Goal: Find specific page/section: Find specific page/section

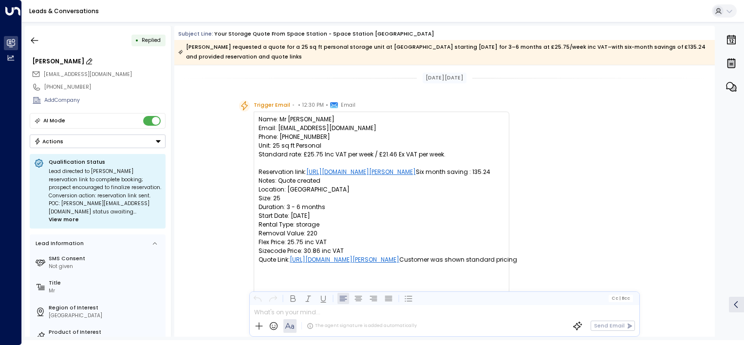
scroll to position [390, 0]
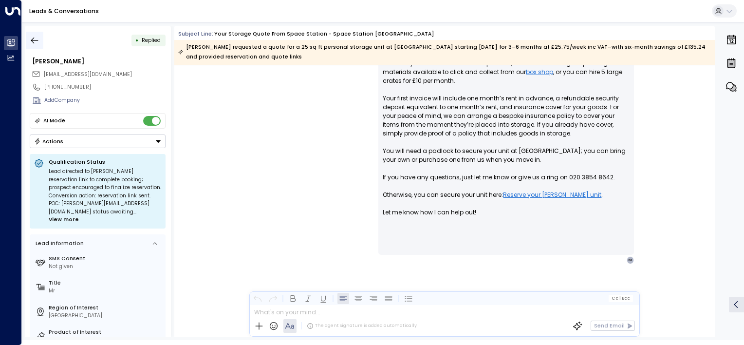
click at [32, 39] on icon "button" at bounding box center [35, 41] width 10 height 10
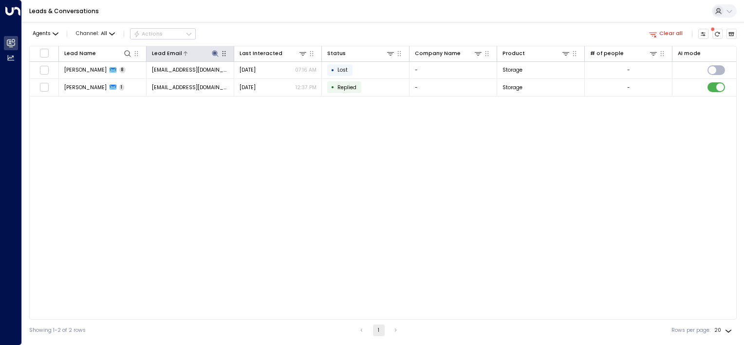
click at [213, 53] on icon at bounding box center [215, 53] width 6 height 6
drag, startPoint x: 242, startPoint y: 78, endPoint x: 252, endPoint y: 79, distance: 10.3
click at [250, 79] on input "**********" at bounding box center [208, 81] width 88 height 16
click at [258, 79] on icon "button" at bounding box center [259, 81] width 6 height 6
drag, startPoint x: 216, startPoint y: 83, endPoint x: 161, endPoint y: 84, distance: 55.0
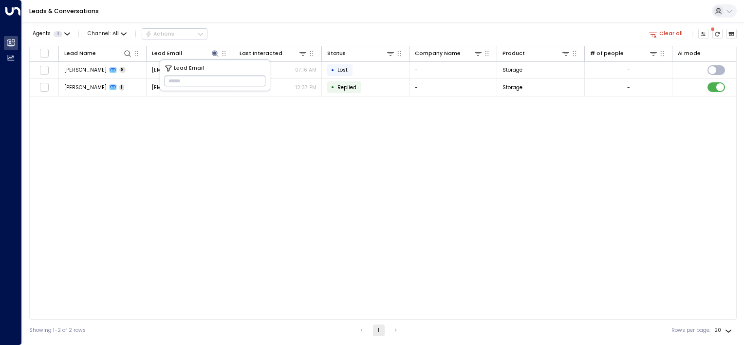
click at [162, 84] on div "Lead Email ​" at bounding box center [214, 75] width 109 height 31
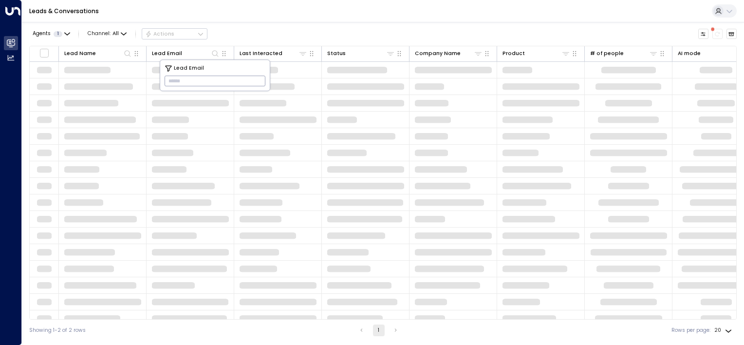
click at [174, 79] on input "text" at bounding box center [214, 81] width 101 height 16
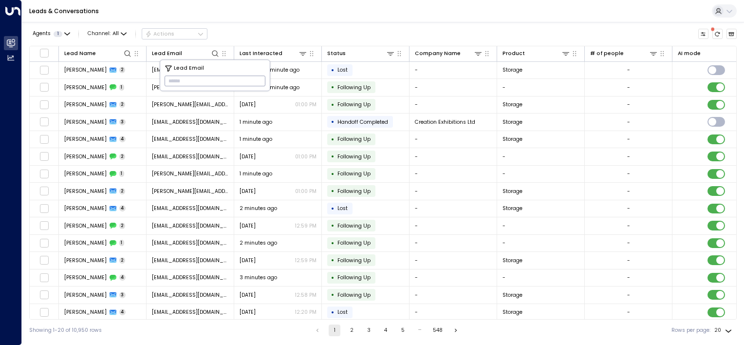
type input "**********"
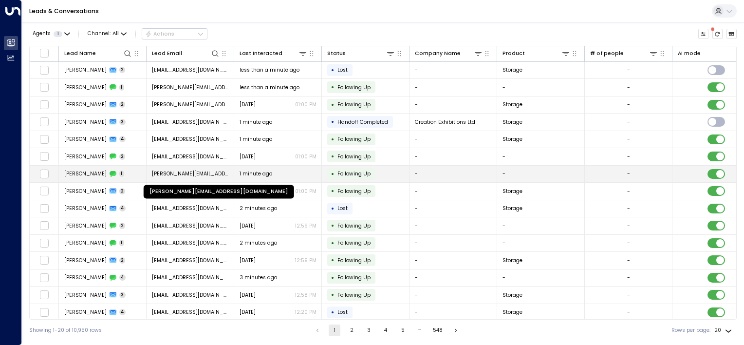
click at [199, 170] on span "[PERSON_NAME][EMAIL_ADDRESS][DOMAIN_NAME]" at bounding box center [190, 173] width 77 height 7
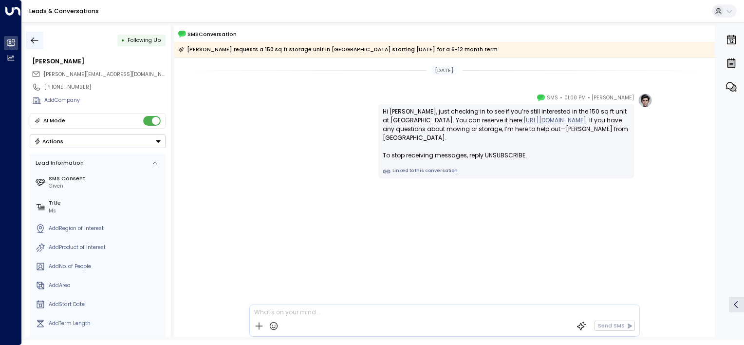
click at [32, 41] on icon "button" at bounding box center [34, 40] width 7 height 6
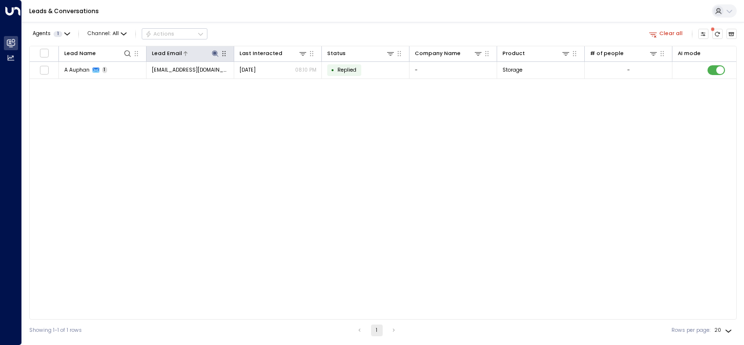
click at [218, 51] on button at bounding box center [214, 53] width 9 height 9
click at [253, 80] on button "button" at bounding box center [259, 80] width 13 height 13
click at [176, 79] on input "text" at bounding box center [214, 81] width 101 height 16
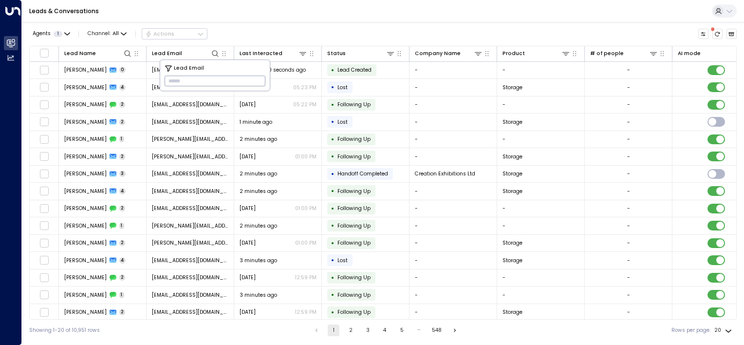
paste input "**********"
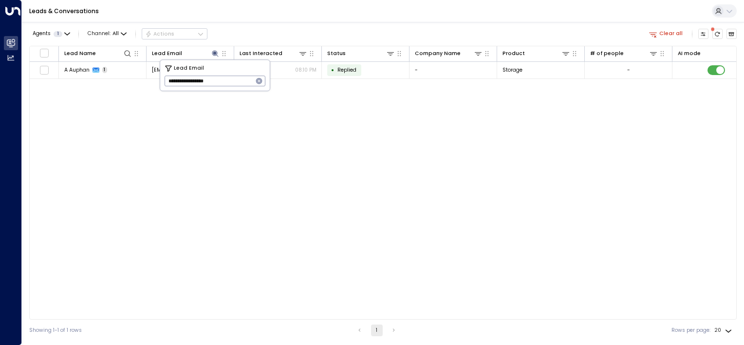
type input "**********"
click at [338, 109] on div "Lead Name Lead Email Last Interacted Status Company Name Product # of people AI…" at bounding box center [382, 182] width 707 height 273
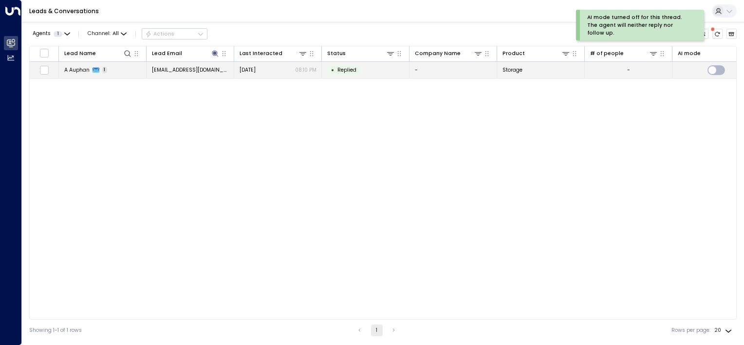
drag, startPoint x: 367, startPoint y: 67, endPoint x: 361, endPoint y: 64, distance: 6.5
click at [361, 64] on td "• Replied" at bounding box center [366, 70] width 88 height 17
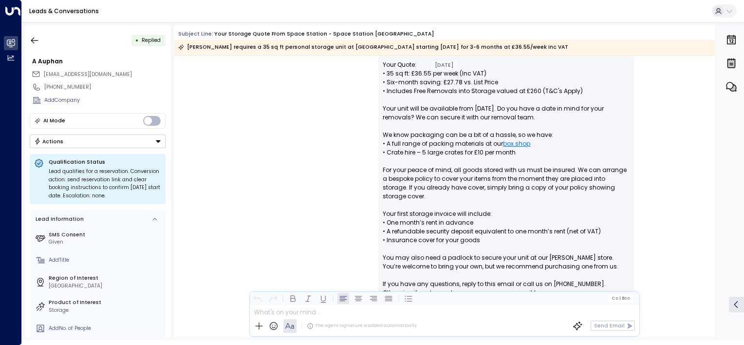
scroll to position [389, 0]
